Goal: Task Accomplishment & Management: Manage account settings

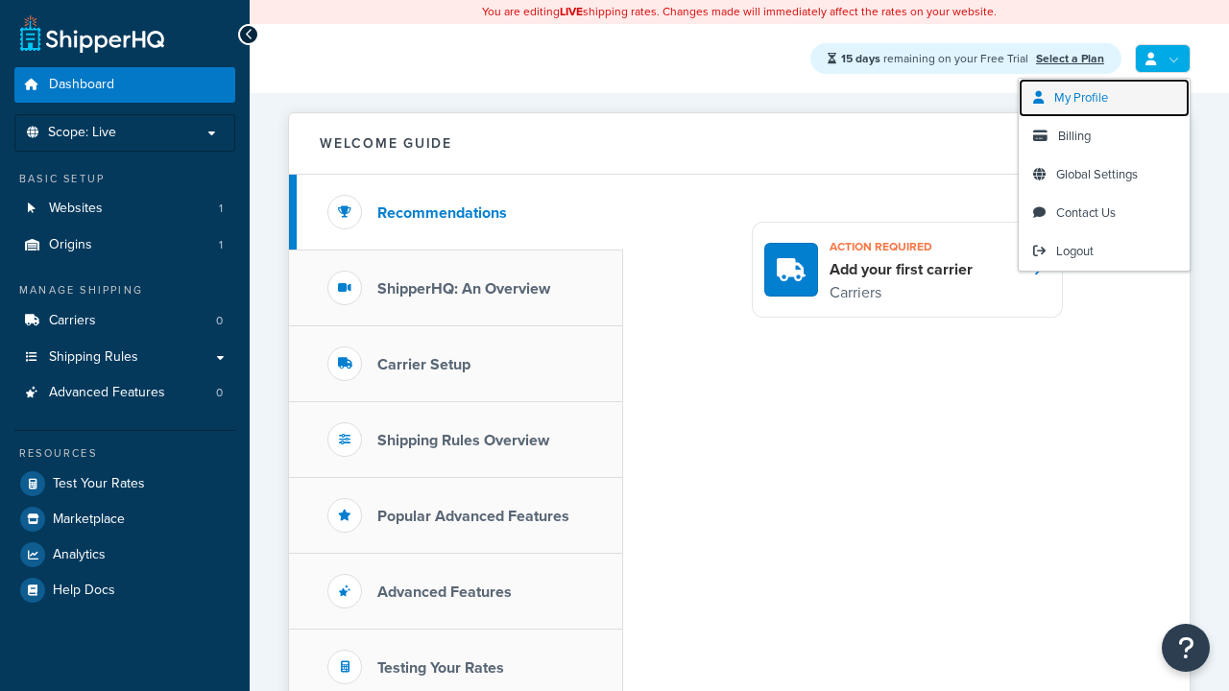
click at [1104, 98] on span "My Profile" at bounding box center [1081, 97] width 54 height 18
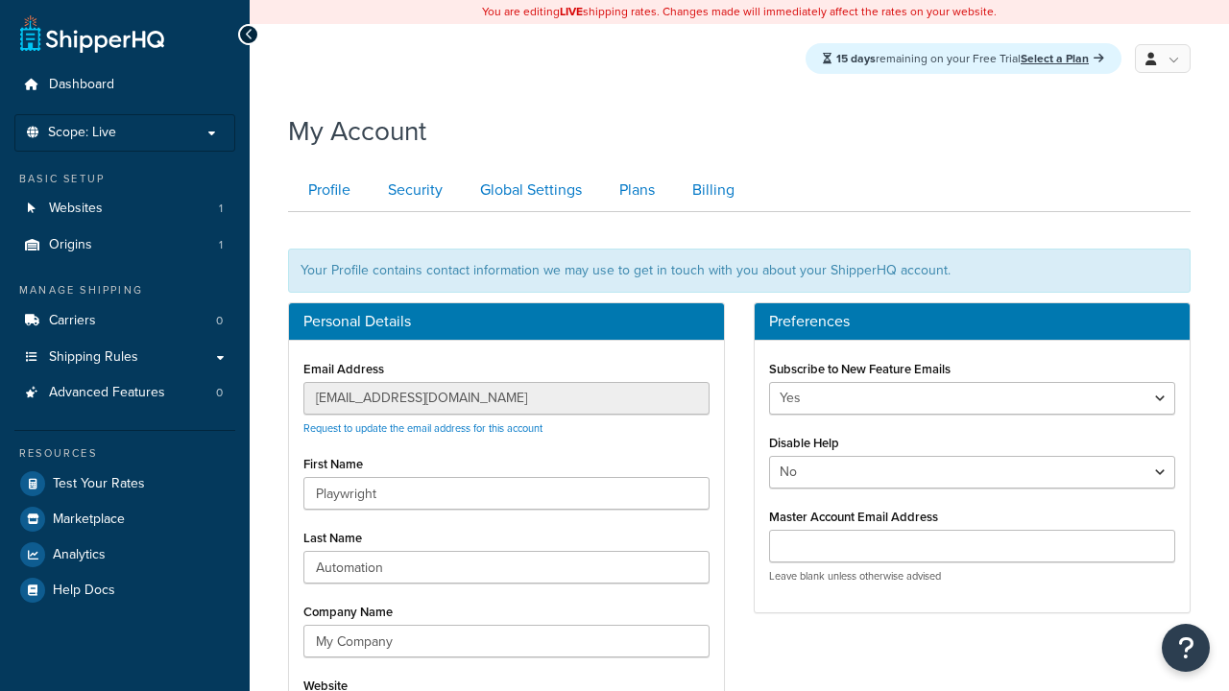
scroll to position [213, 0]
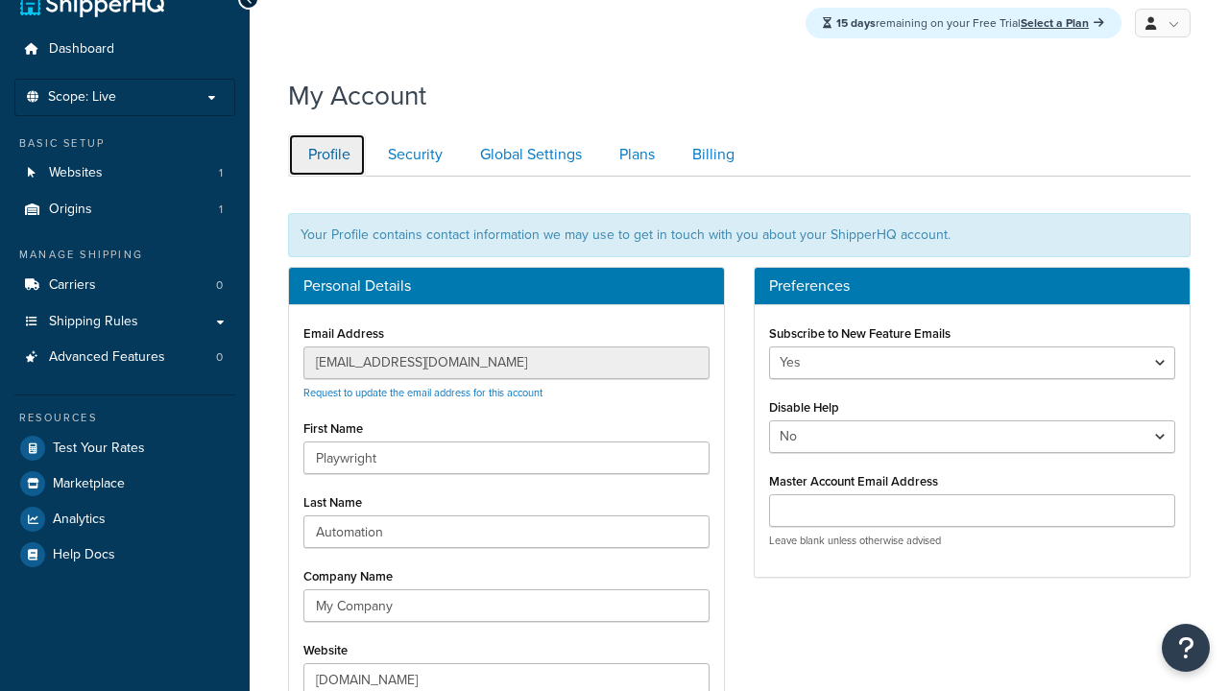
click at [327, 177] on link "Profile" at bounding box center [327, 154] width 78 height 43
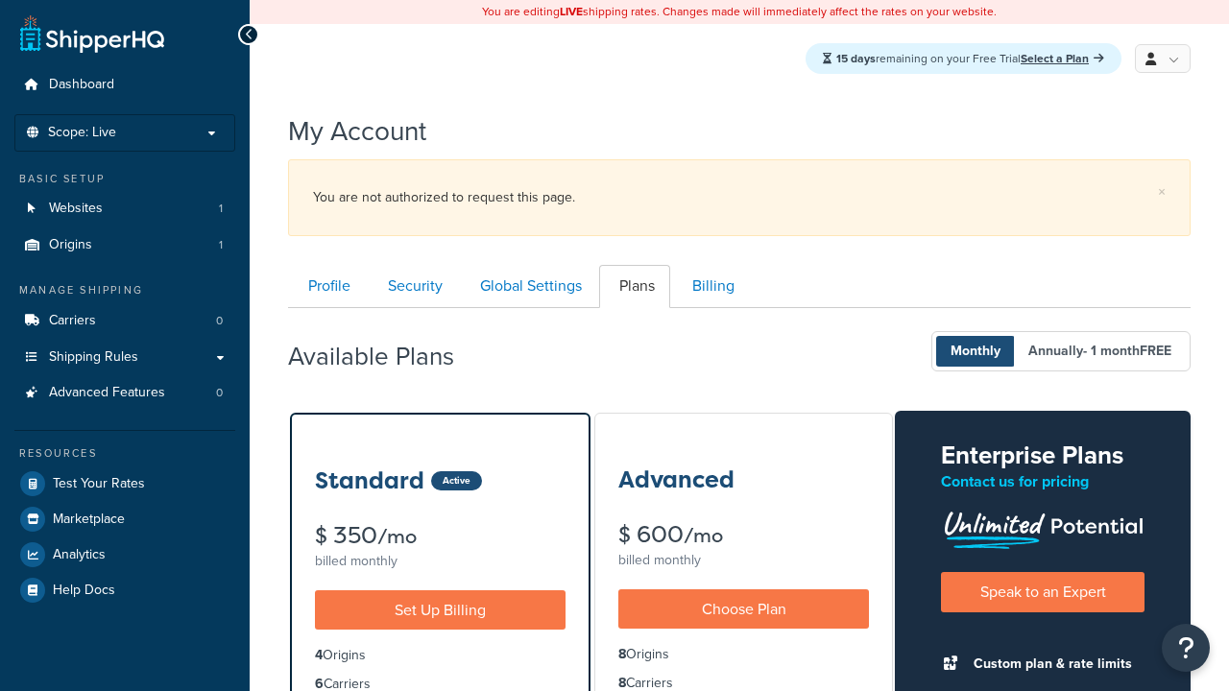
scroll to position [309, 0]
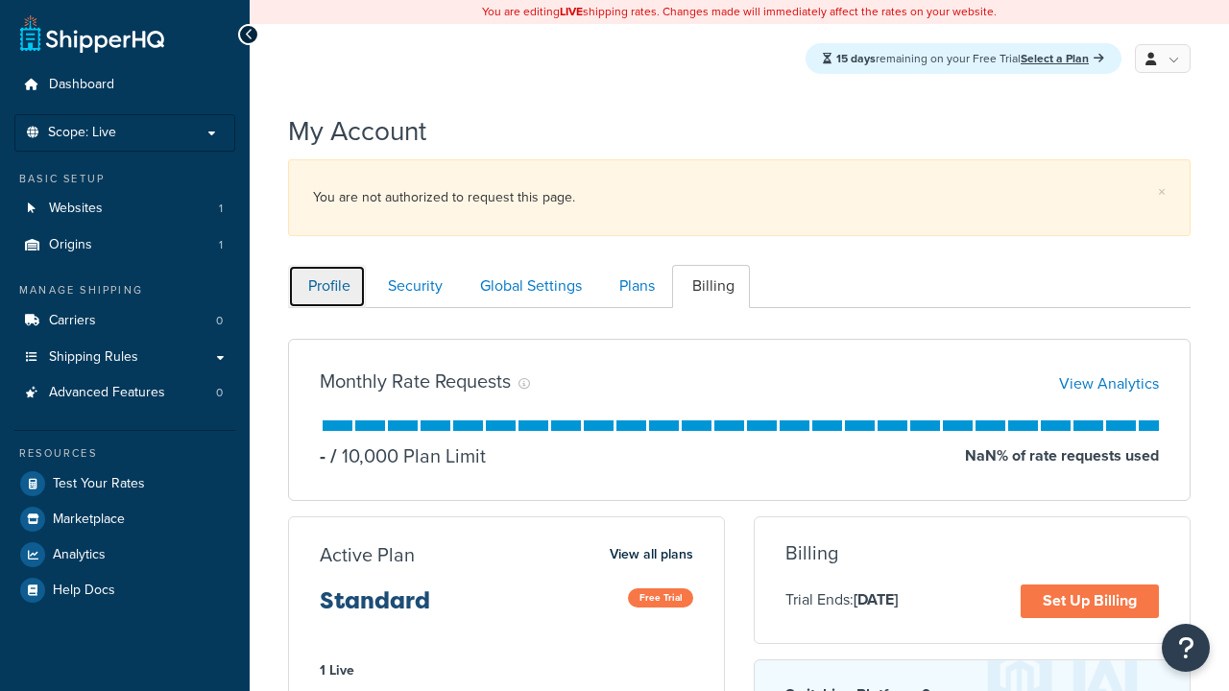
click at [327, 265] on link "Profile" at bounding box center [327, 286] width 78 height 43
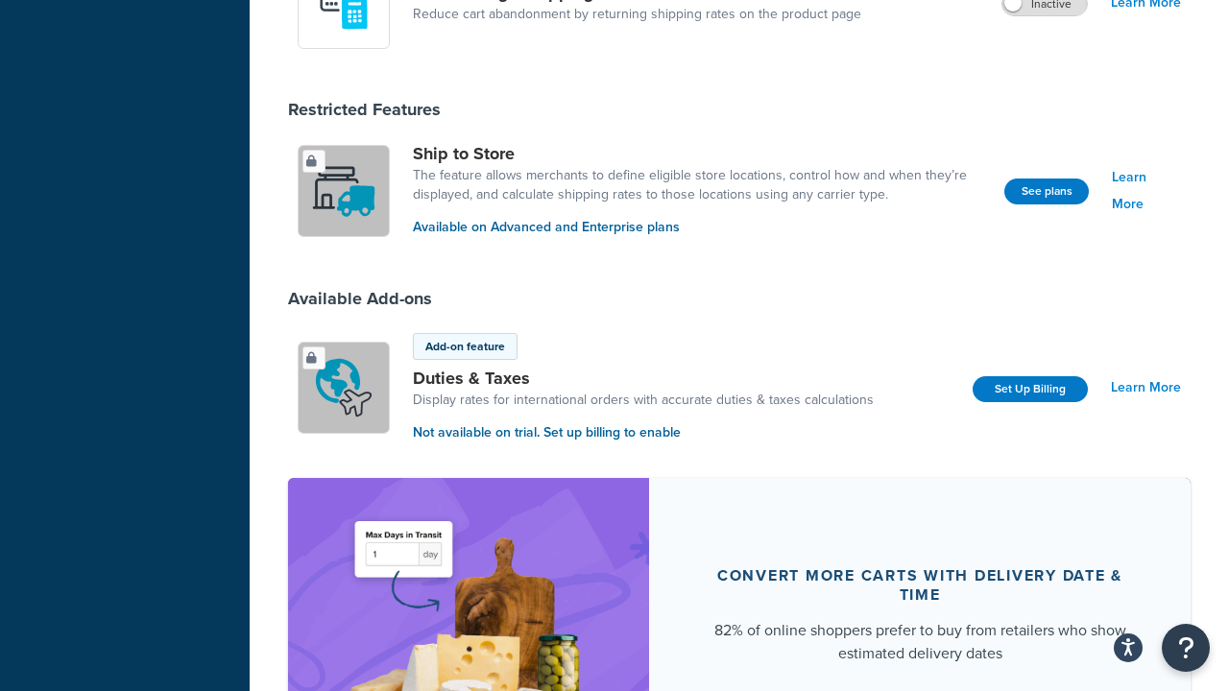
scroll to position [1535, 0]
